Goal: Navigation & Orientation: Find specific page/section

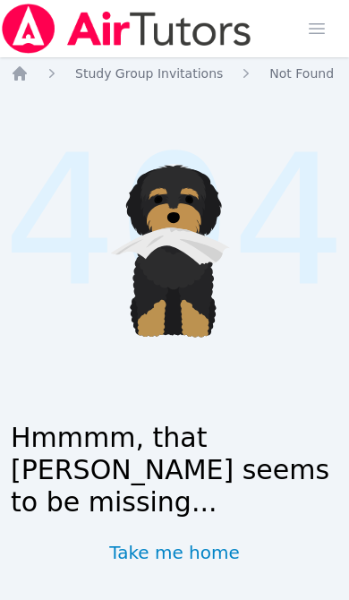
click at [28, 64] on icon "Breadcrumb" at bounding box center [20, 73] width 18 height 18
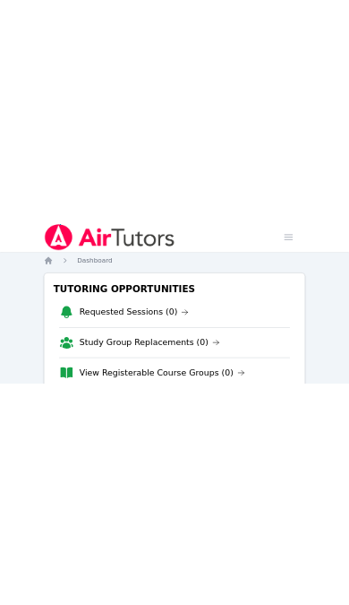
scroll to position [42, 0]
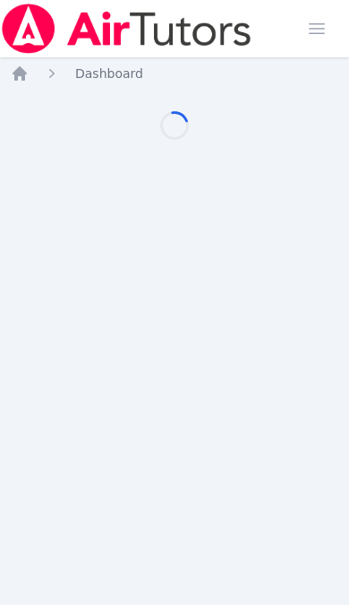
scroll to position [4, 0]
